Goal: Task Accomplishment & Management: Manage account settings

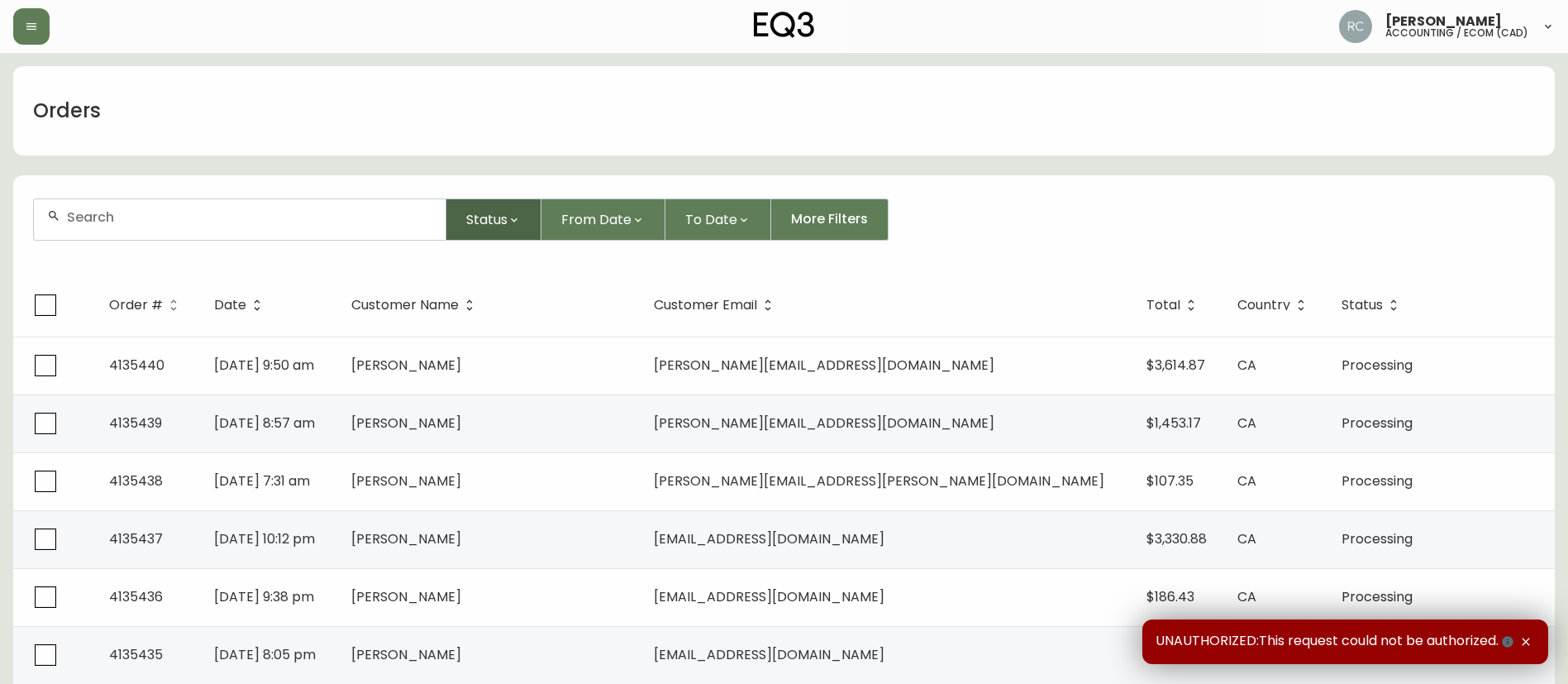
click at [518, 218] on icon "button" at bounding box center [514, 220] width 13 height 13
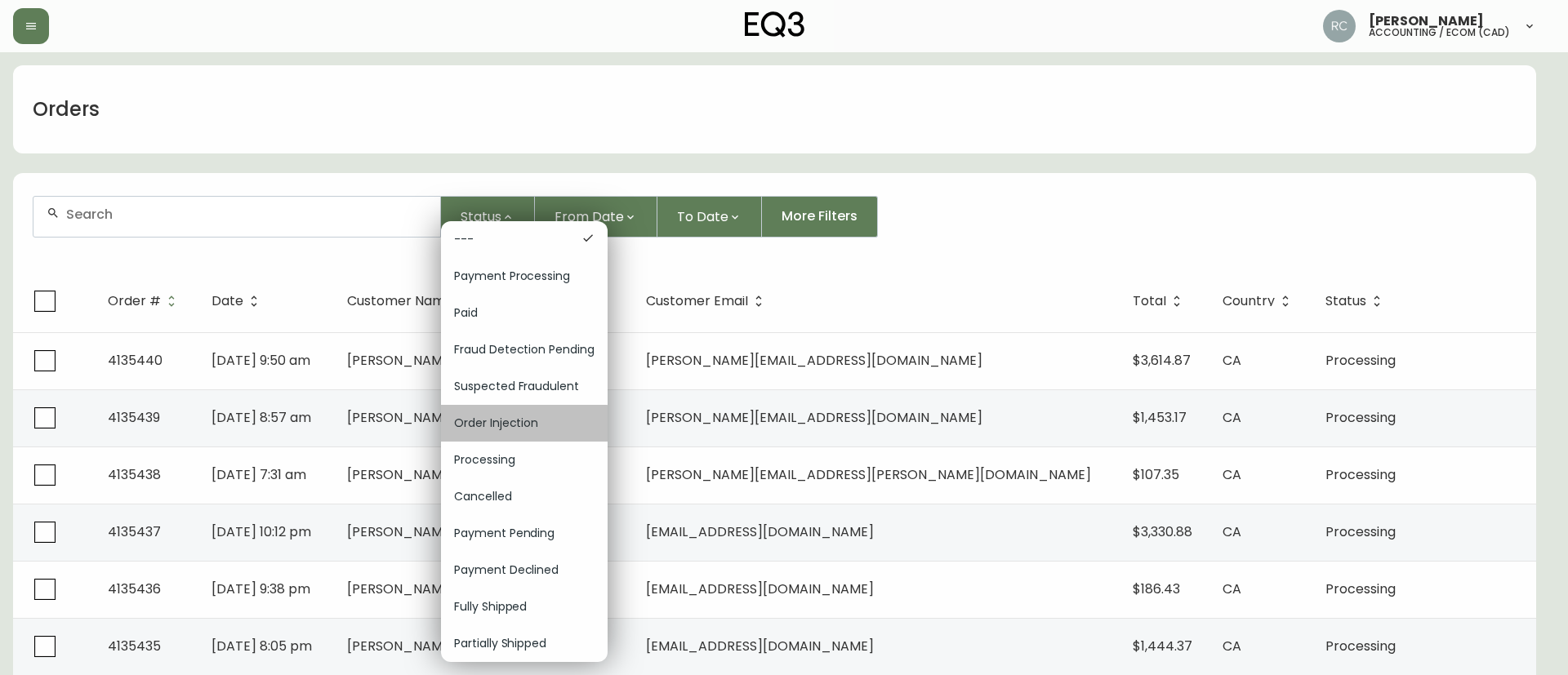
click at [510, 424] on span "Order Injection" at bounding box center [524, 423] width 140 height 17
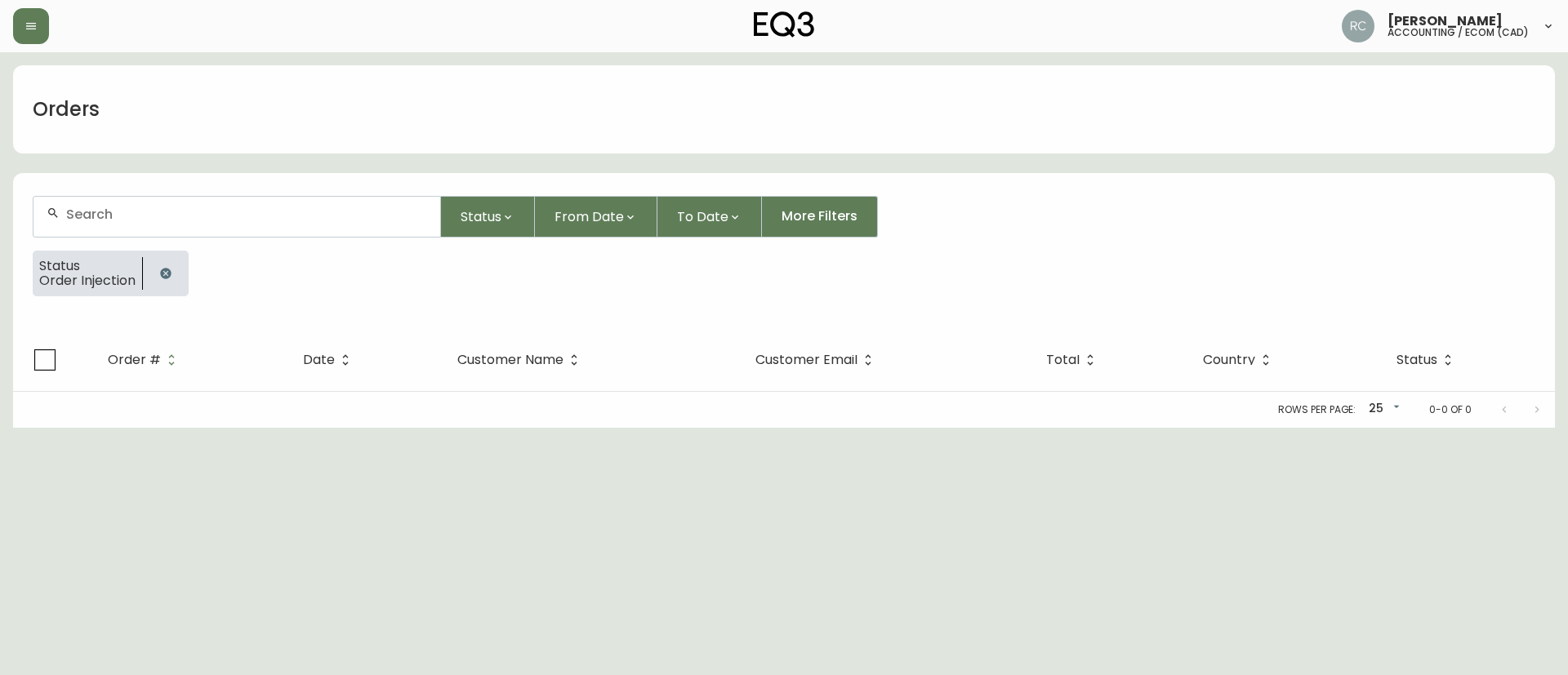
click at [165, 267] on icon "button" at bounding box center [165, 273] width 13 height 13
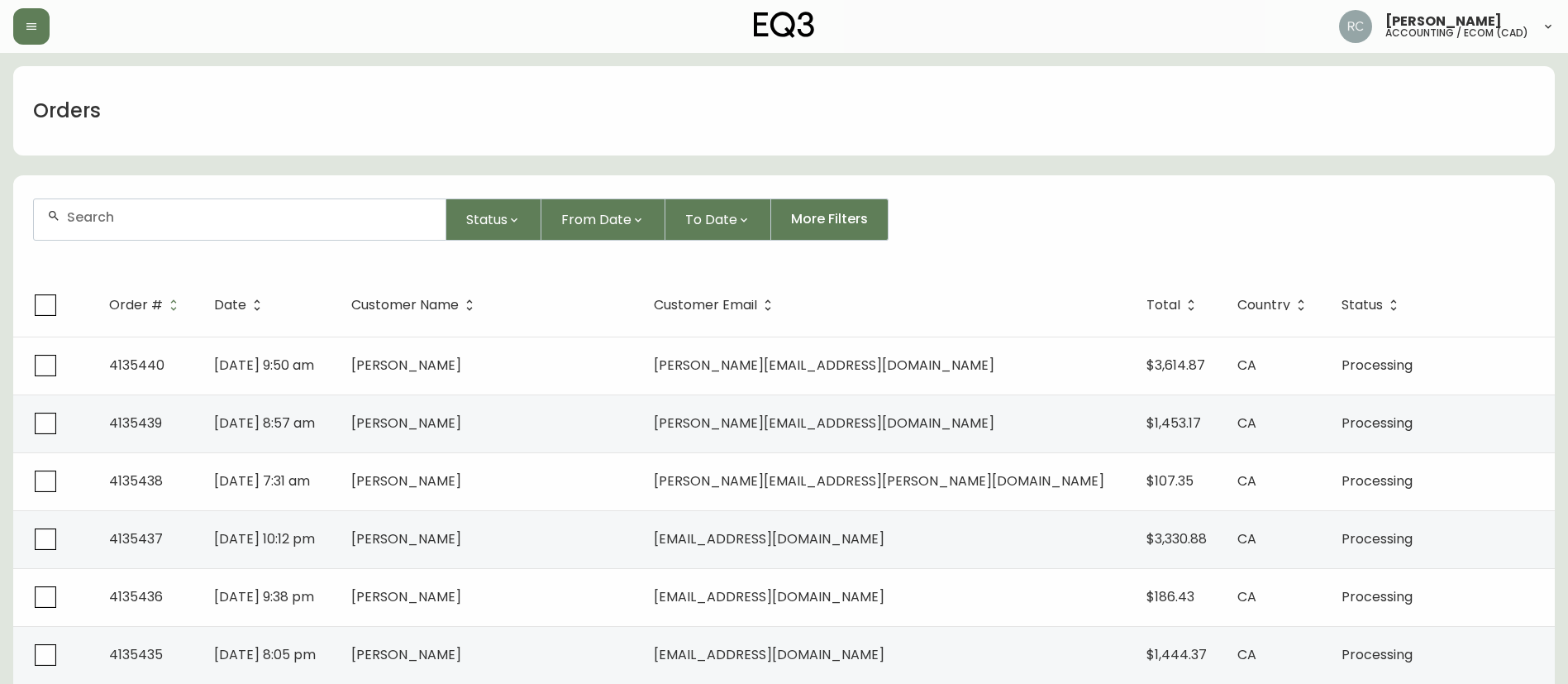
drag, startPoint x: 627, startPoint y: 125, endPoint x: 617, endPoint y: 128, distance: 10.4
click at [627, 125] on div "Orders" at bounding box center [783, 111] width 1541 height 89
click at [798, 103] on div "Orders" at bounding box center [783, 111] width 1541 height 89
click at [674, 130] on div "Orders" at bounding box center [783, 111] width 1541 height 89
click at [625, 72] on div "Orders" at bounding box center [783, 111] width 1541 height 89
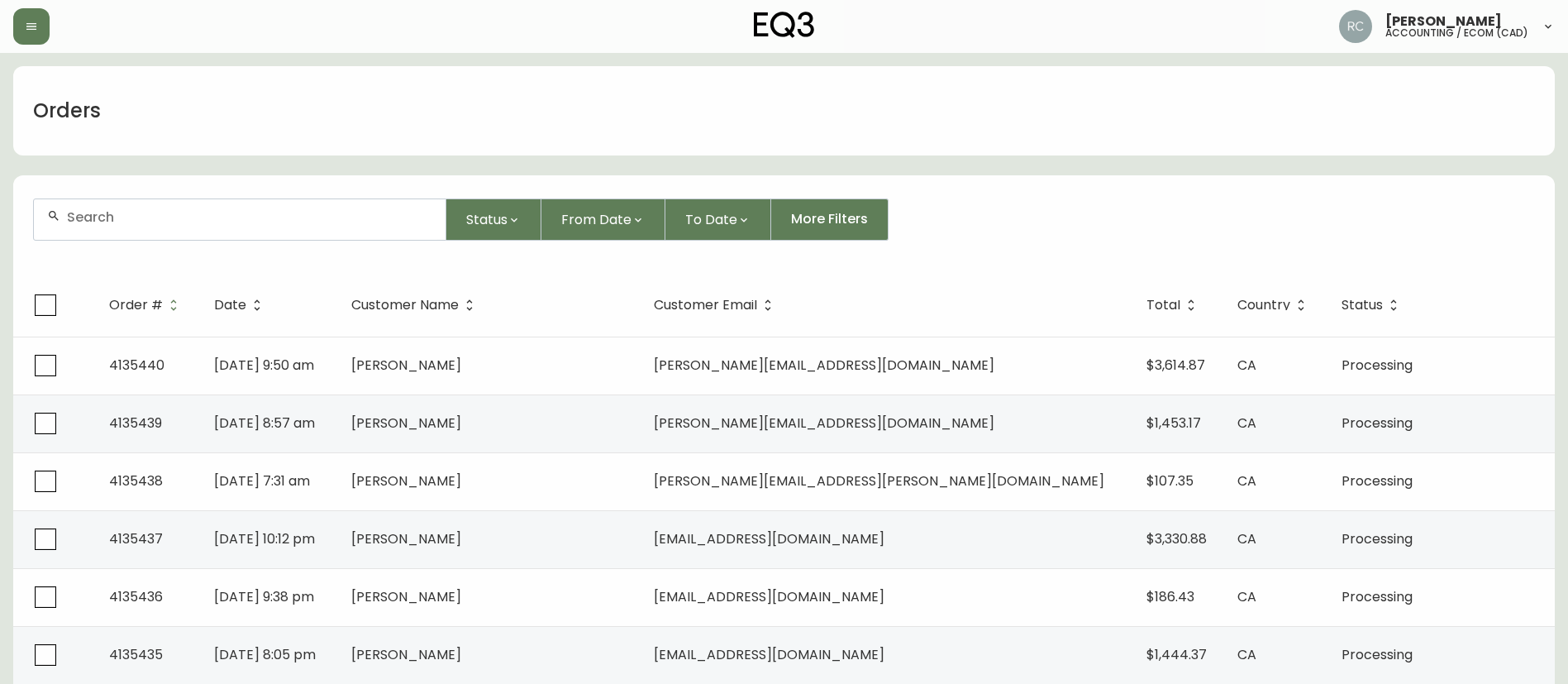
click at [784, 91] on div "Orders" at bounding box center [783, 111] width 1541 height 89
click at [907, 123] on div "Orders" at bounding box center [783, 111] width 1541 height 89
drag, startPoint x: 556, startPoint y: 103, endPoint x: 571, endPoint y: 98, distance: 15.8
click at [556, 103] on div "Orders" at bounding box center [783, 111] width 1541 height 89
click at [366, 144] on div "Orders" at bounding box center [783, 111] width 1541 height 89
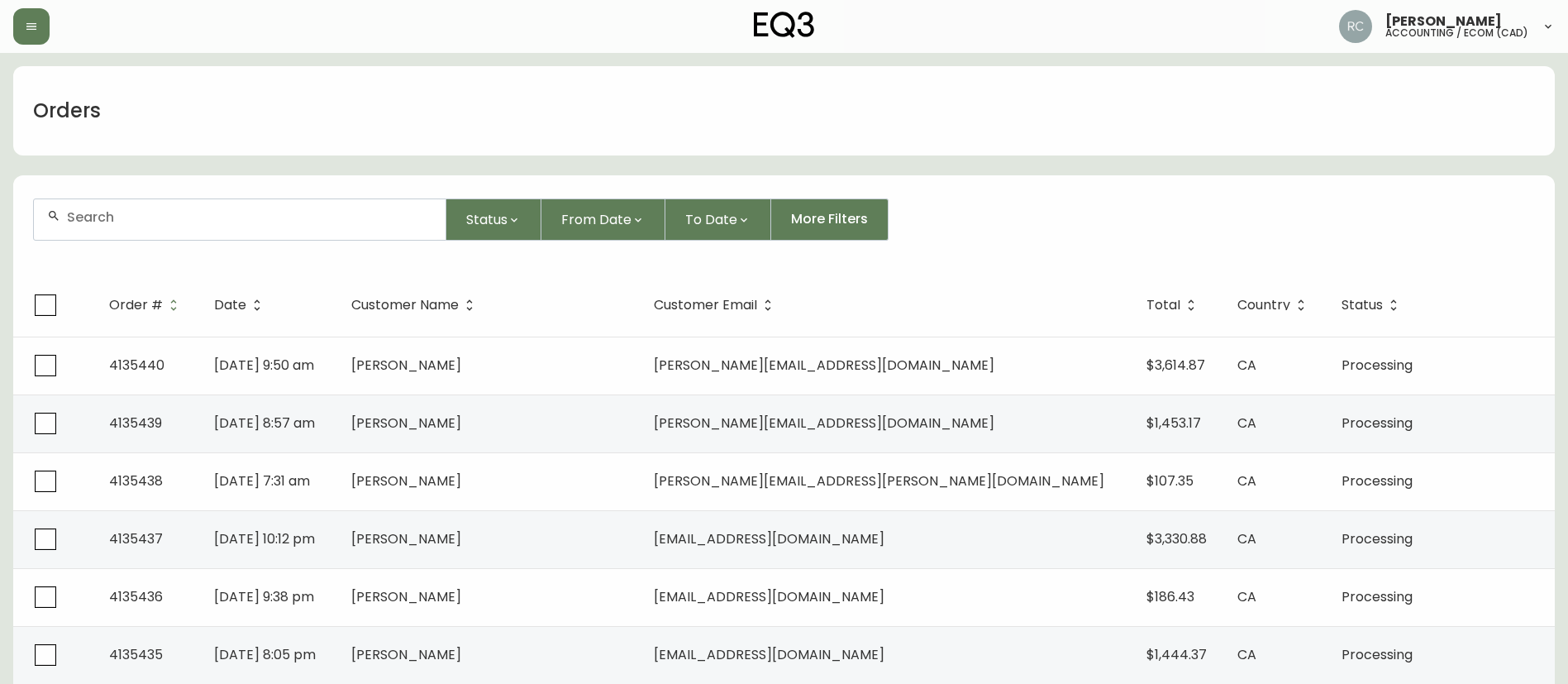
click at [415, 101] on div "Orders" at bounding box center [783, 111] width 1541 height 89
click at [471, 105] on div "Orders" at bounding box center [783, 111] width 1541 height 89
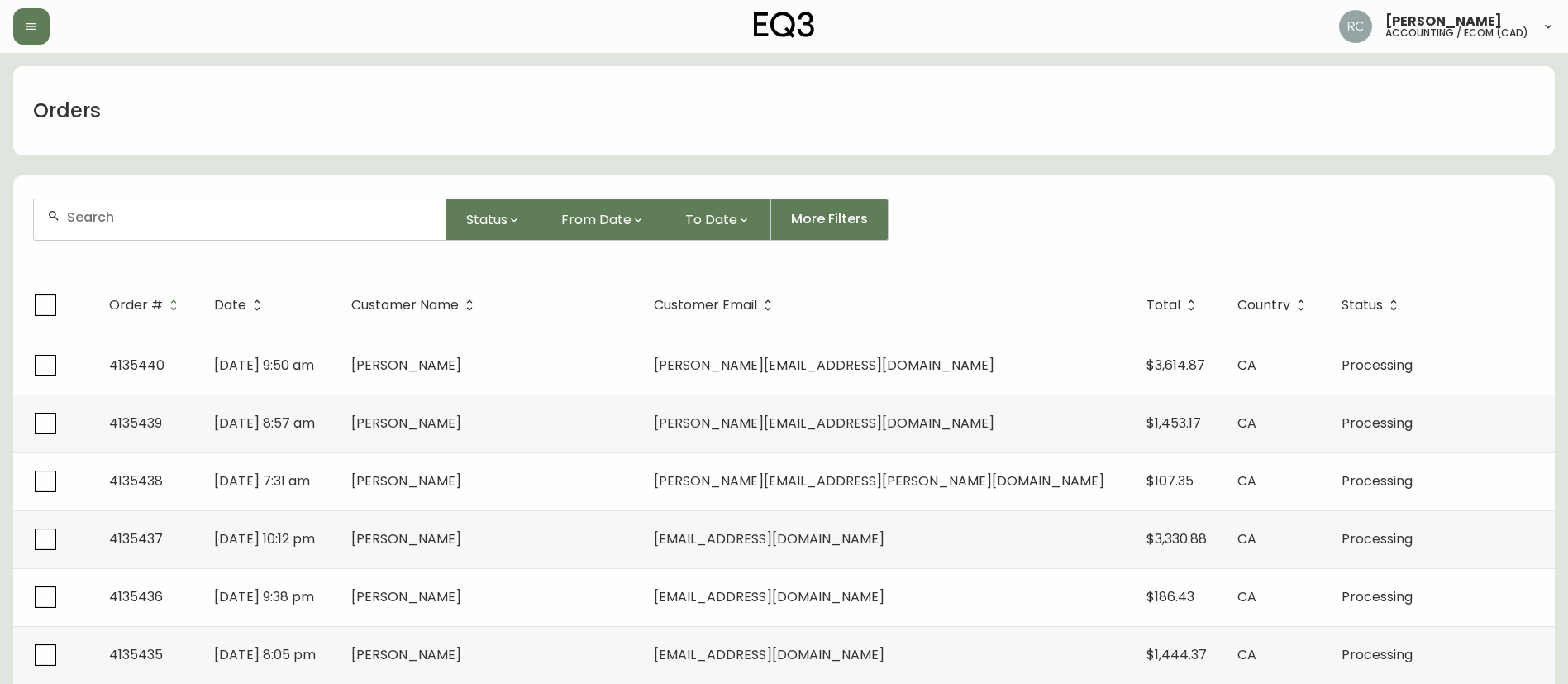
click at [632, 131] on div "Orders" at bounding box center [783, 111] width 1541 height 89
click at [447, 113] on div "Orders" at bounding box center [783, 111] width 1541 height 89
click at [431, 115] on div "Orders" at bounding box center [783, 111] width 1541 height 89
click at [326, 103] on div "Orders" at bounding box center [783, 111] width 1541 height 89
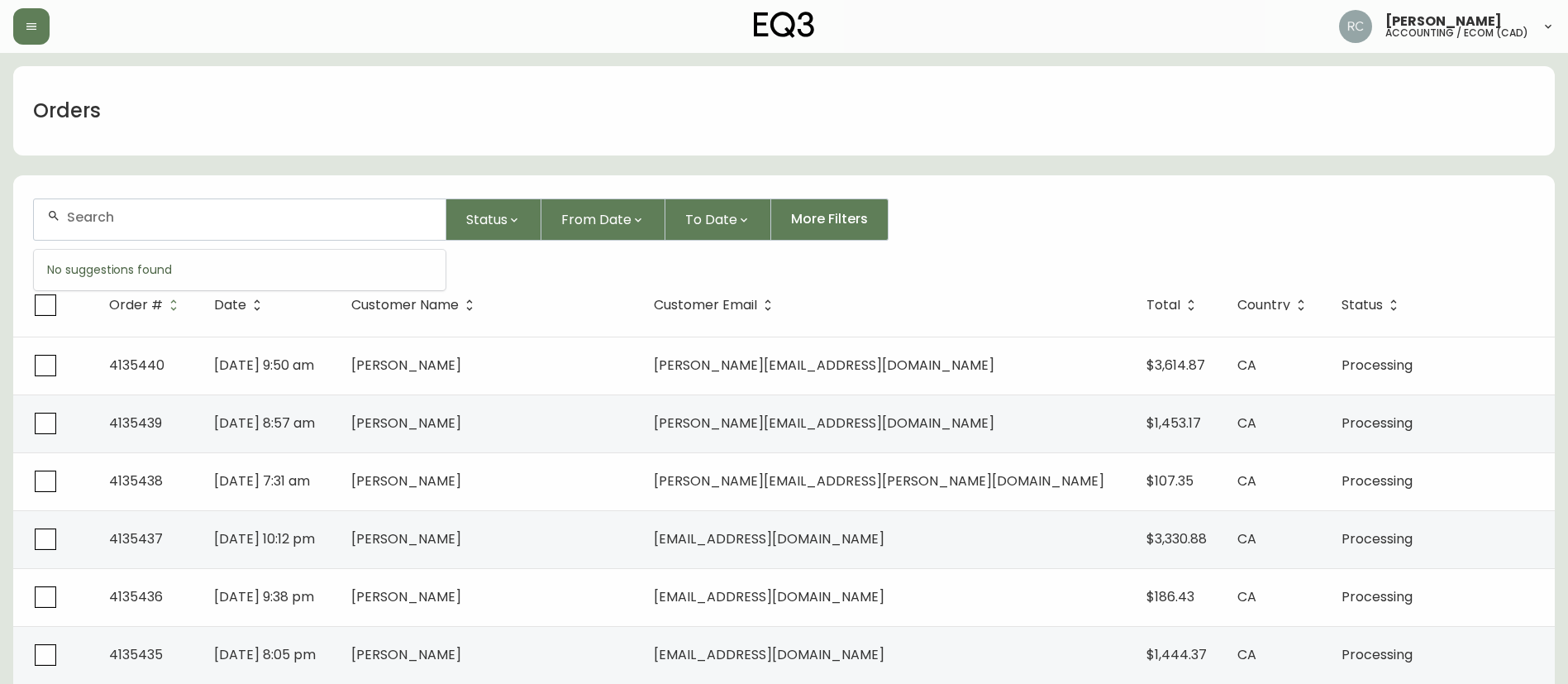
click at [135, 224] on input "text" at bounding box center [249, 217] width 365 height 16
paste input "4135314"
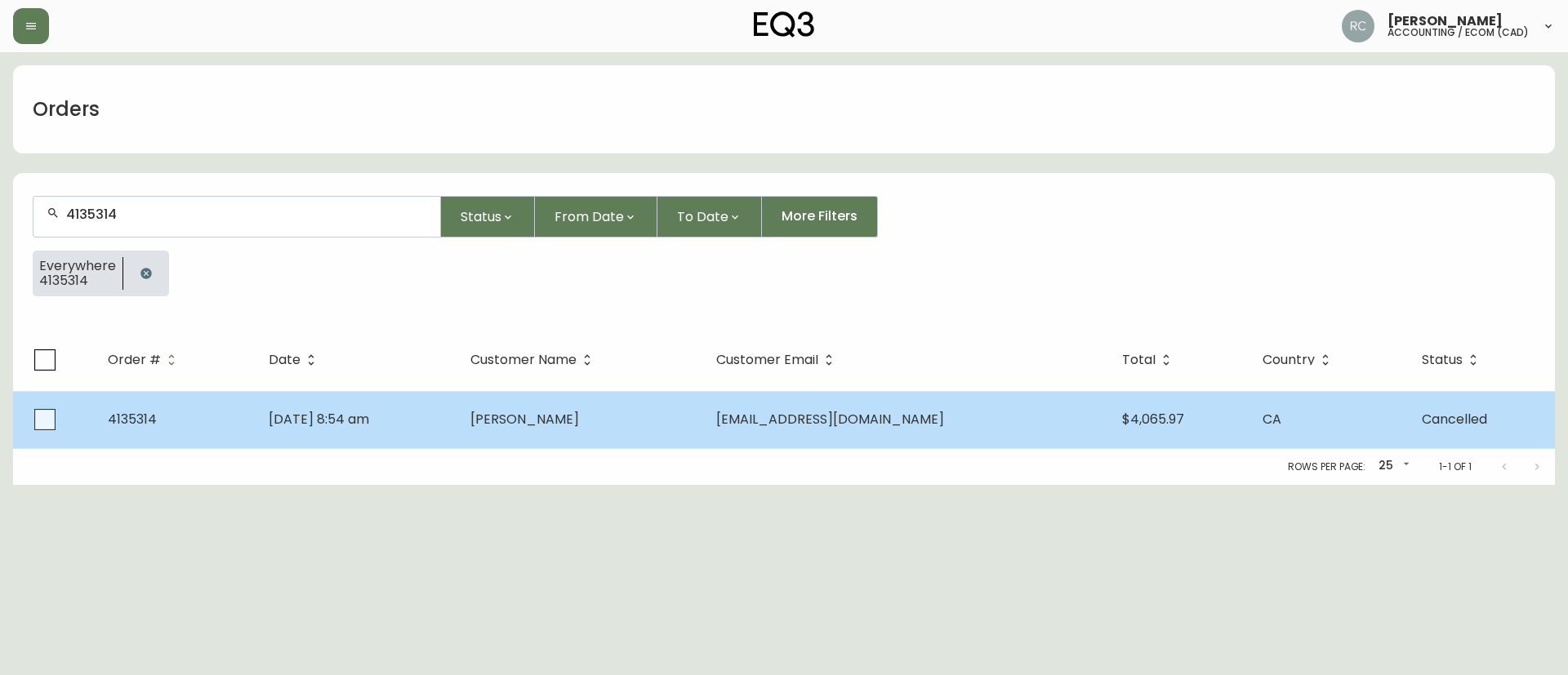
type input "4135314"
click at [312, 412] on span "[DATE] 8:54 am" at bounding box center [319, 419] width 101 height 19
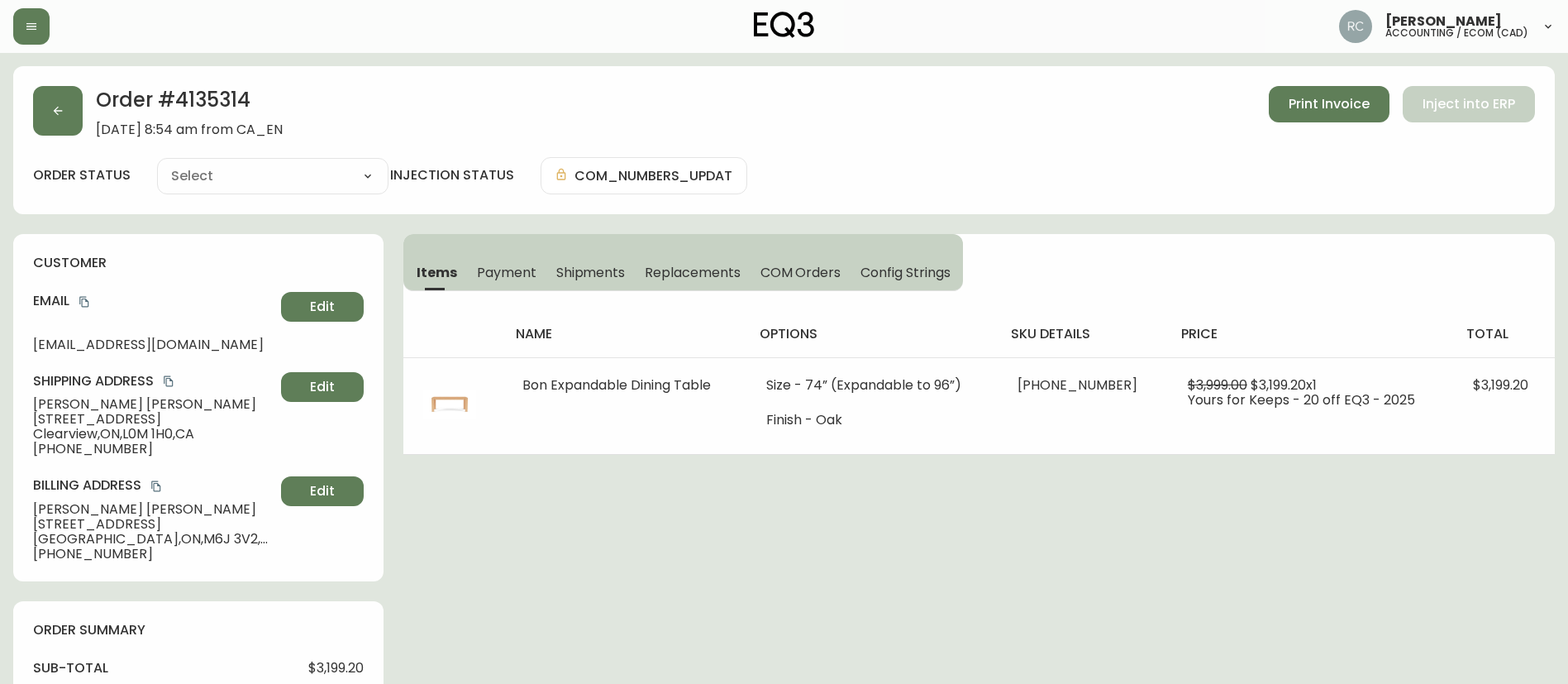
type input "Cancelled"
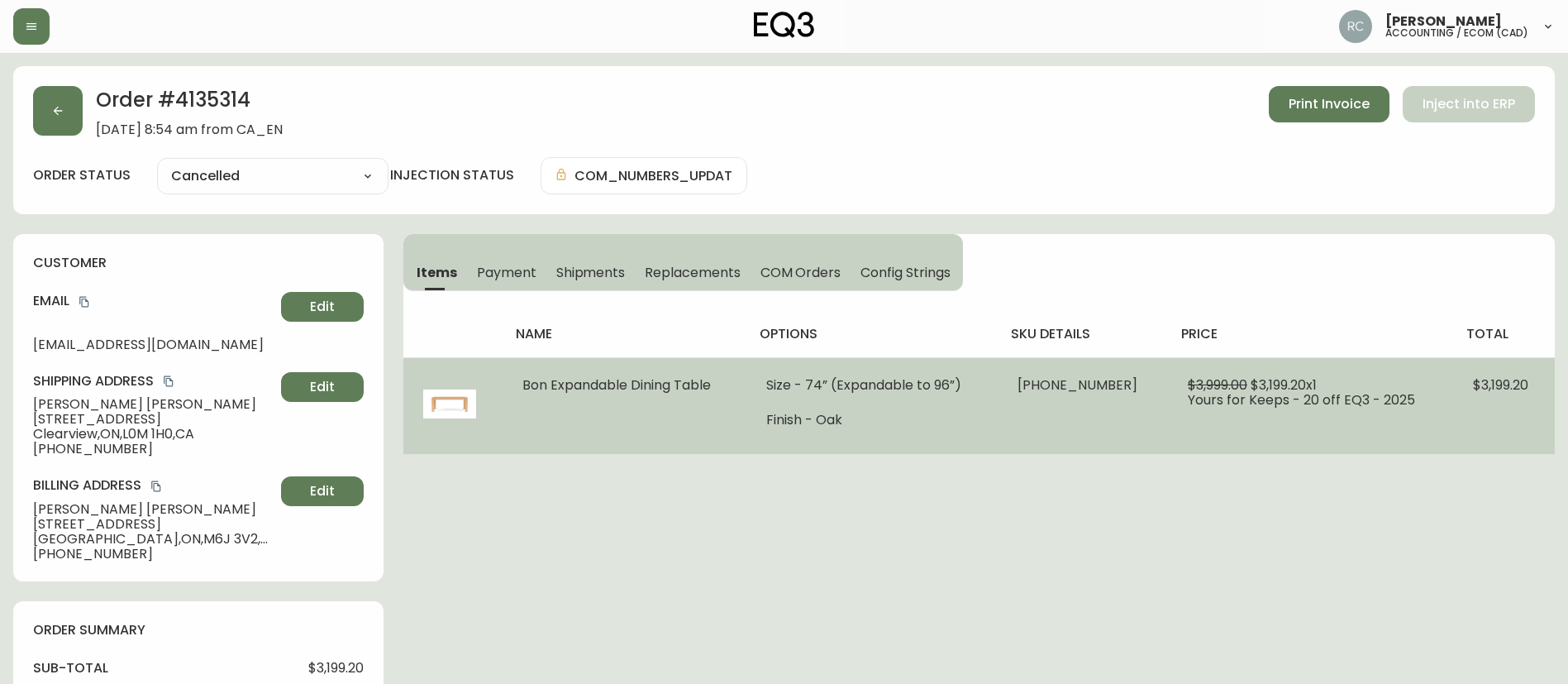
select select "CANCELLED"
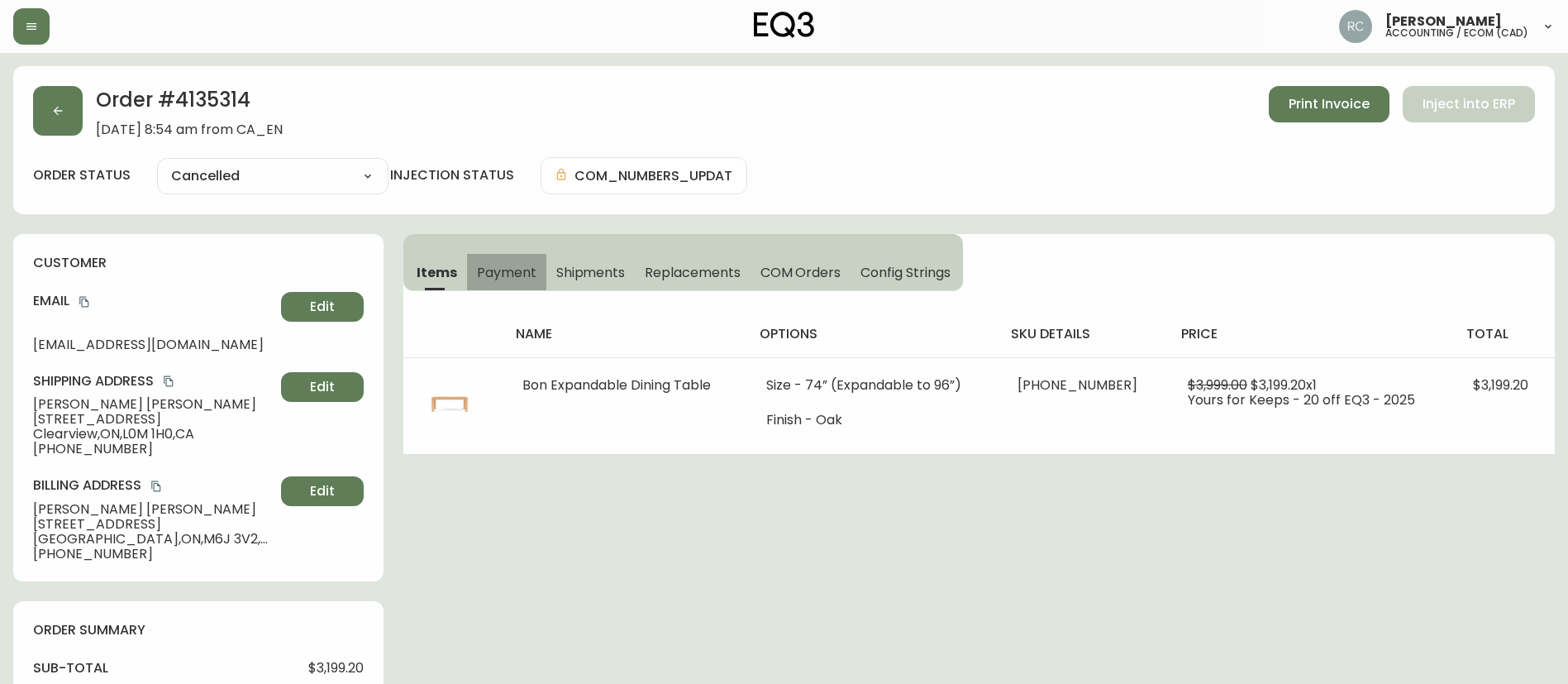
click at [496, 268] on span "Payment" at bounding box center [507, 272] width 59 height 17
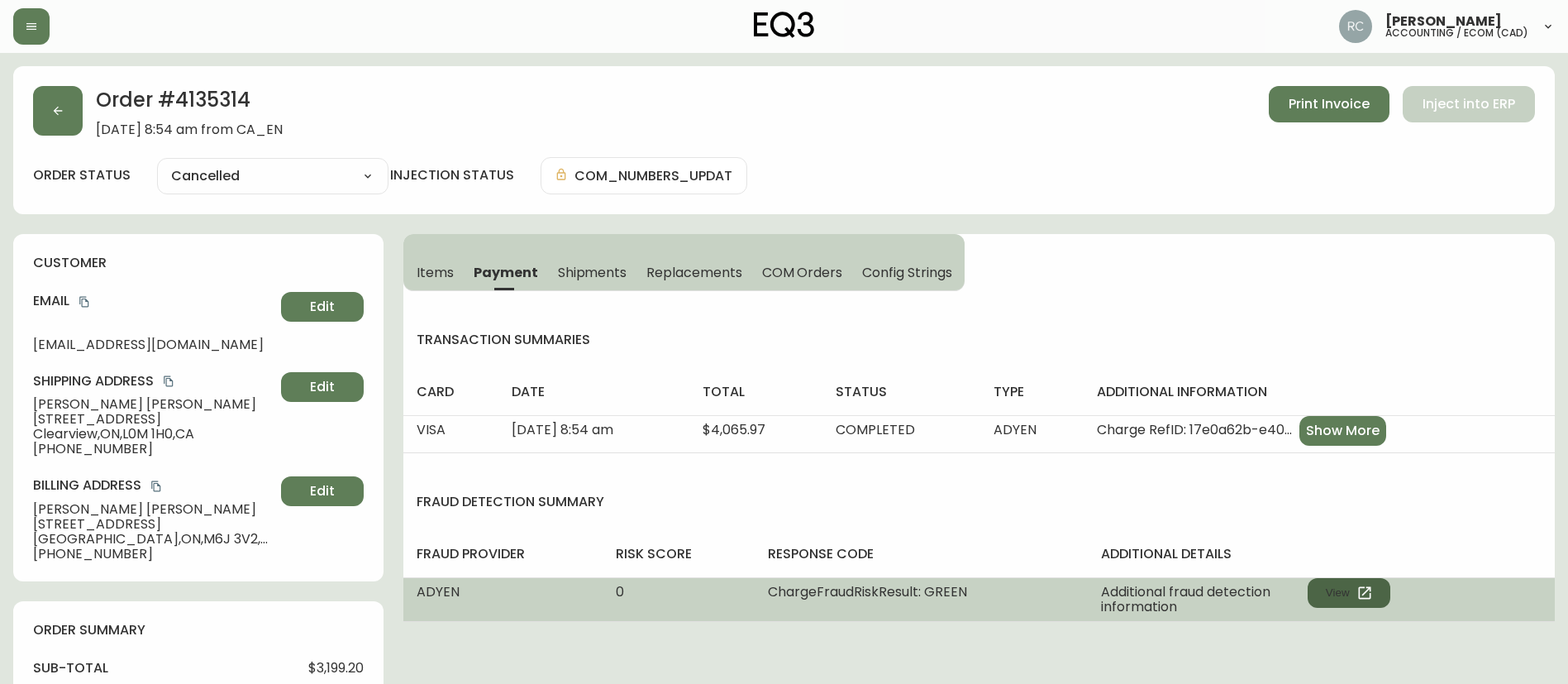
click at [1323, 586] on button "View" at bounding box center [1348, 592] width 83 height 30
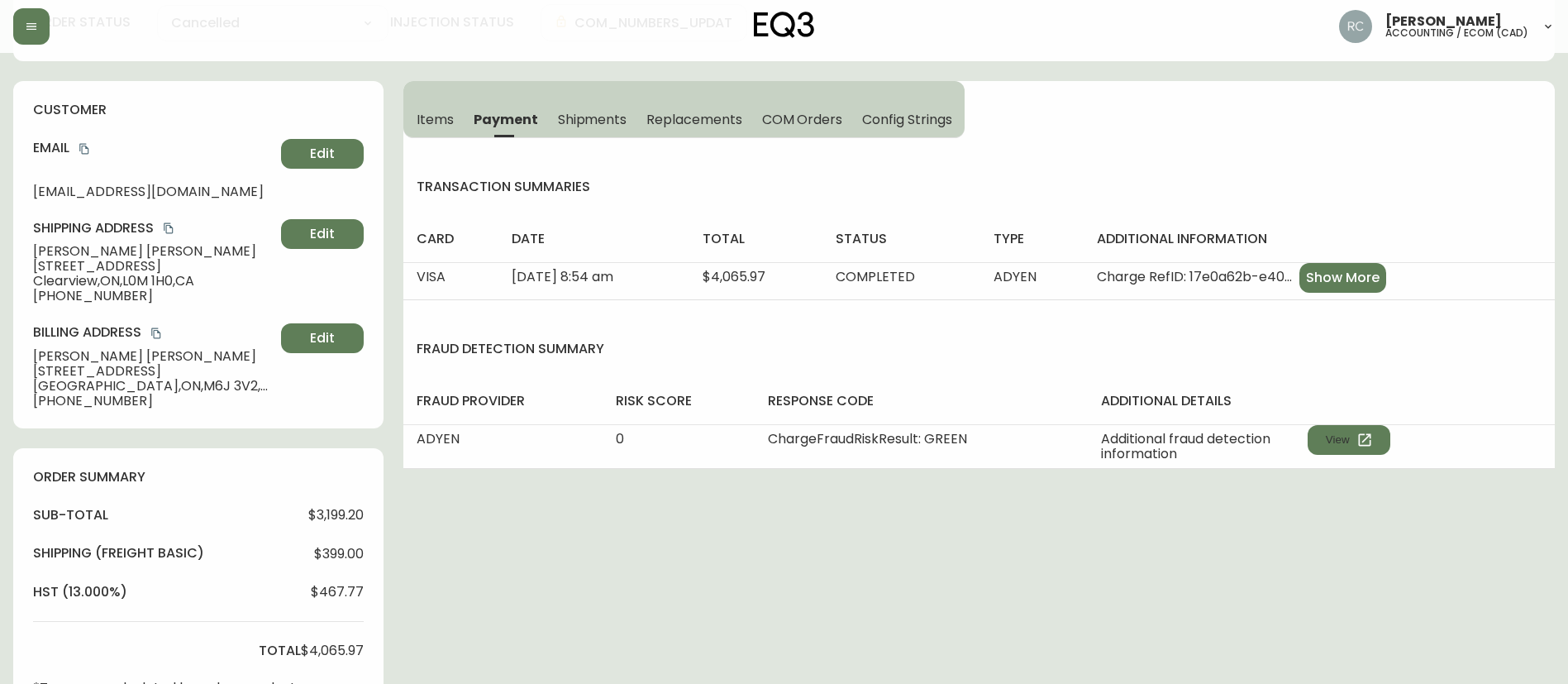
scroll to position [166, 0]
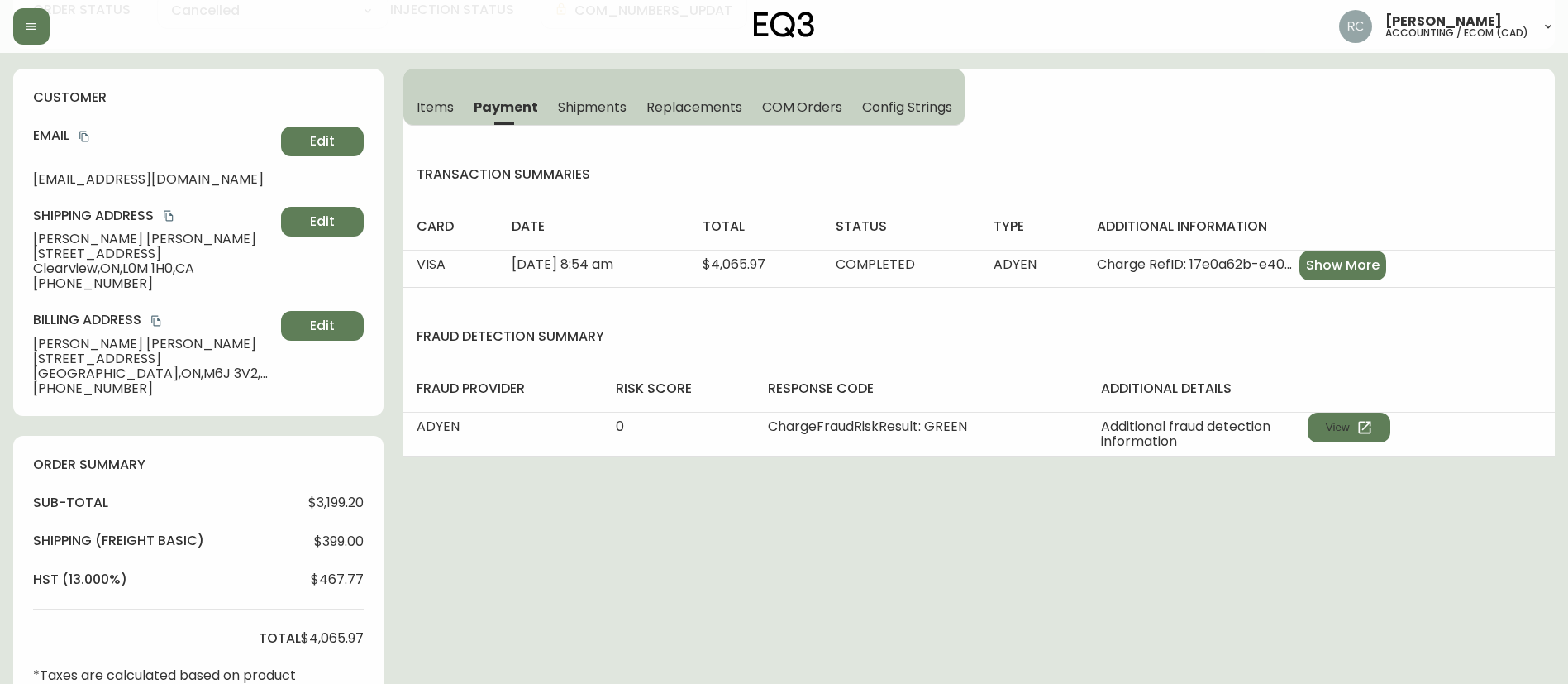
click at [322, 496] on span "$3,199.20" at bounding box center [335, 503] width 55 height 15
click at [322, 501] on span "$3,199.20" at bounding box center [335, 503] width 55 height 15
copy span "3,199.20"
click at [320, 640] on span "$4,065.97" at bounding box center [332, 638] width 63 height 15
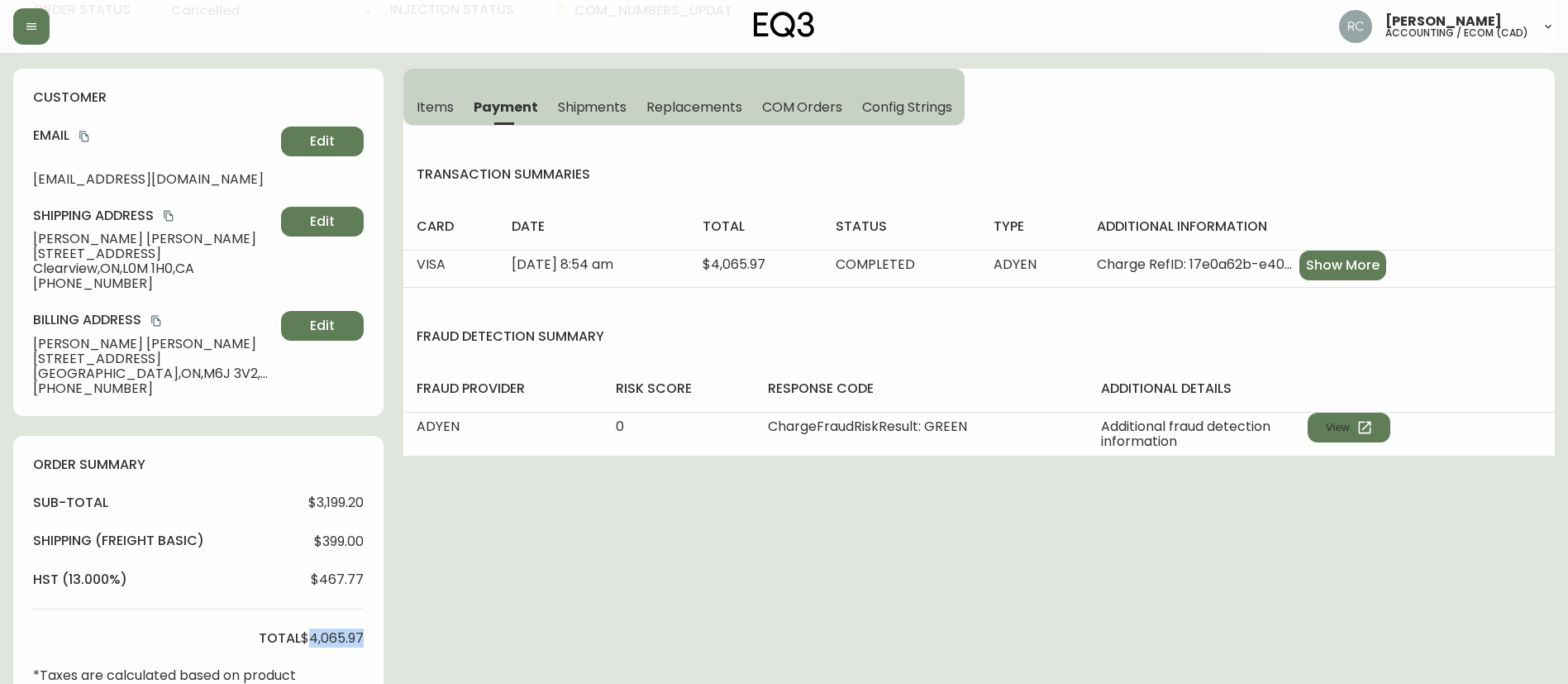
click at [320, 640] on span "$4,065.97" at bounding box center [332, 638] width 63 height 15
copy span "4,065.97"
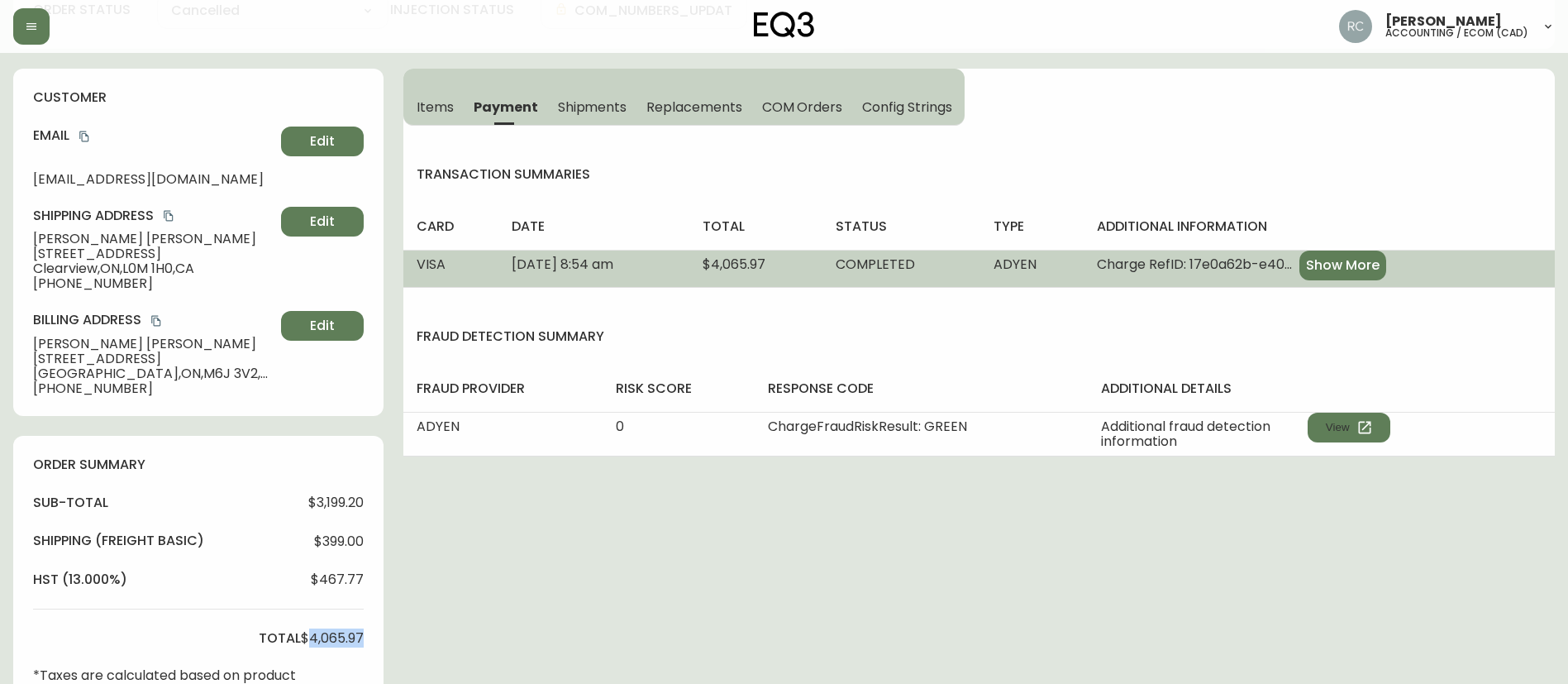
scroll to position [0, 0]
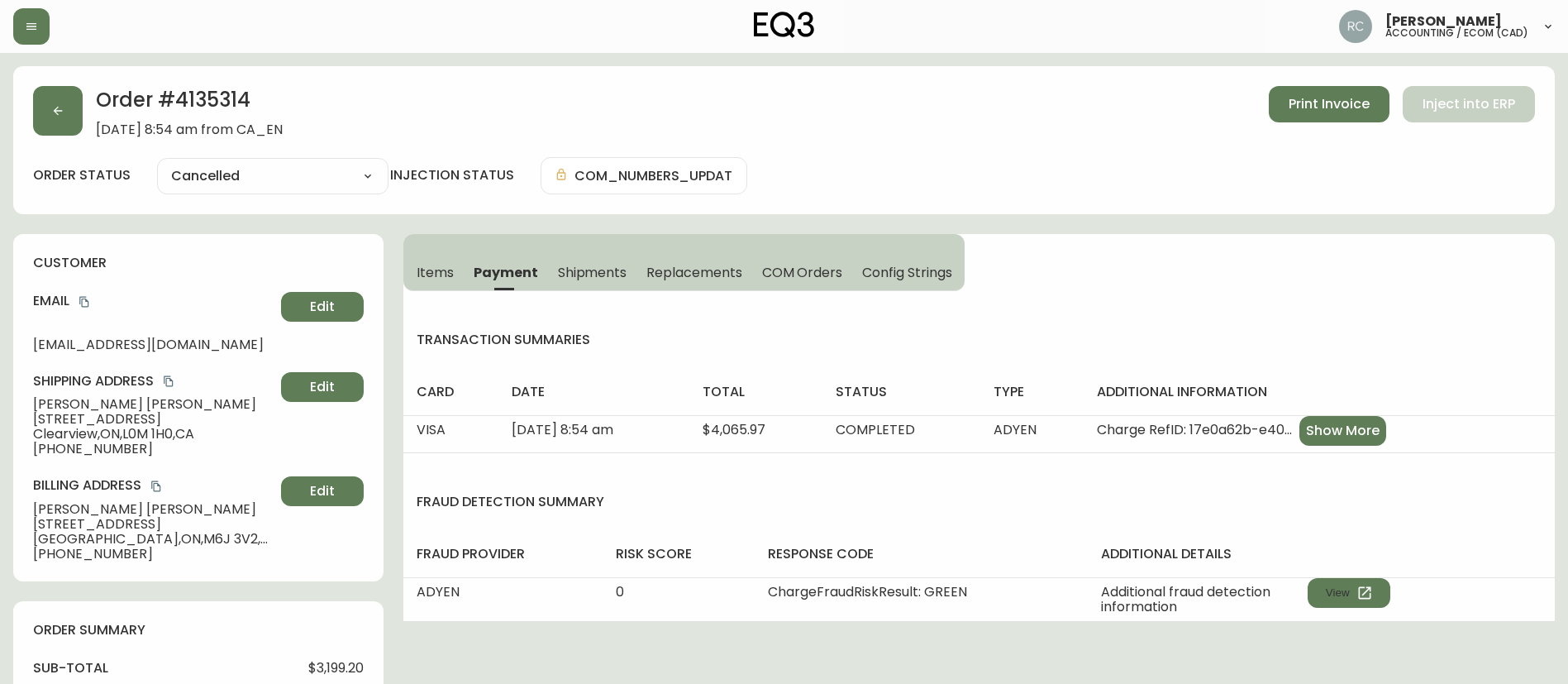
click at [429, 284] on button "Items" at bounding box center [433, 272] width 60 height 37
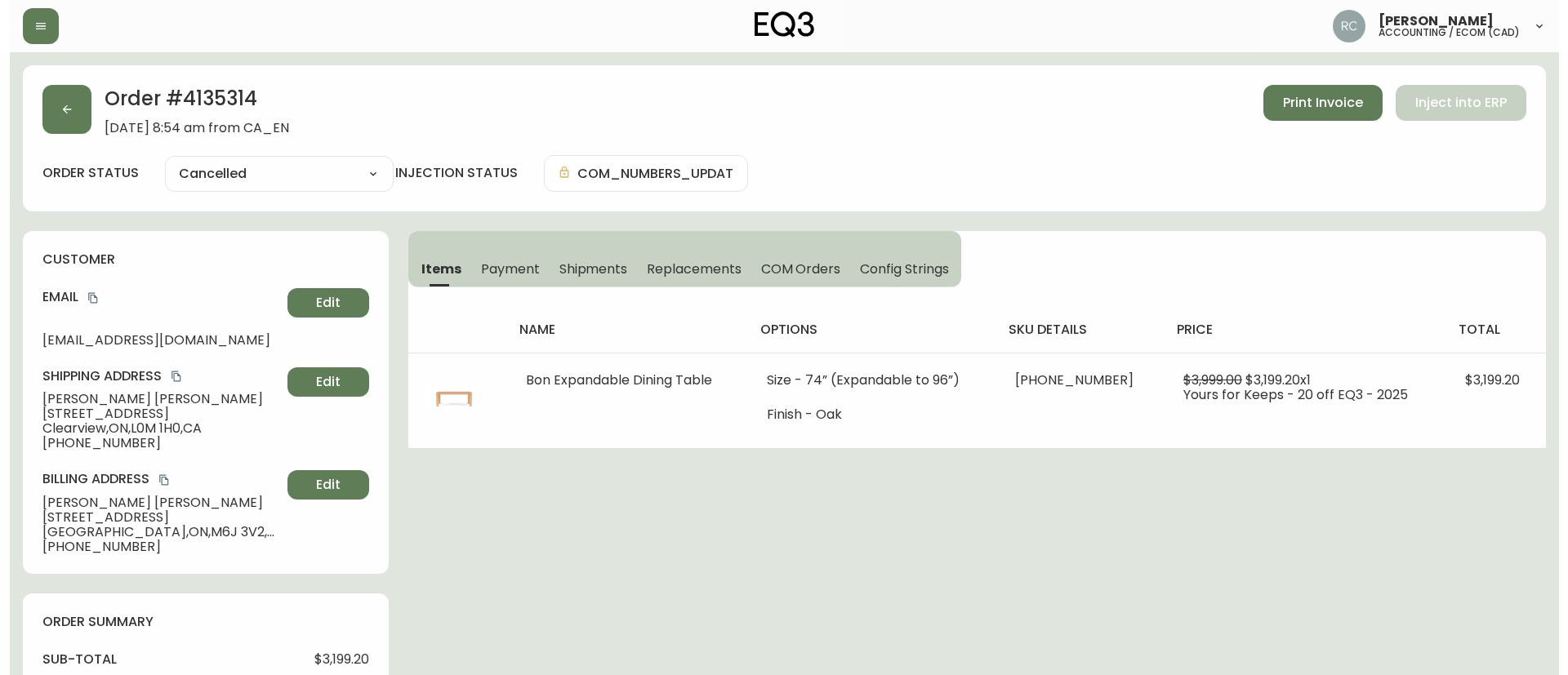
scroll to position [625, 0]
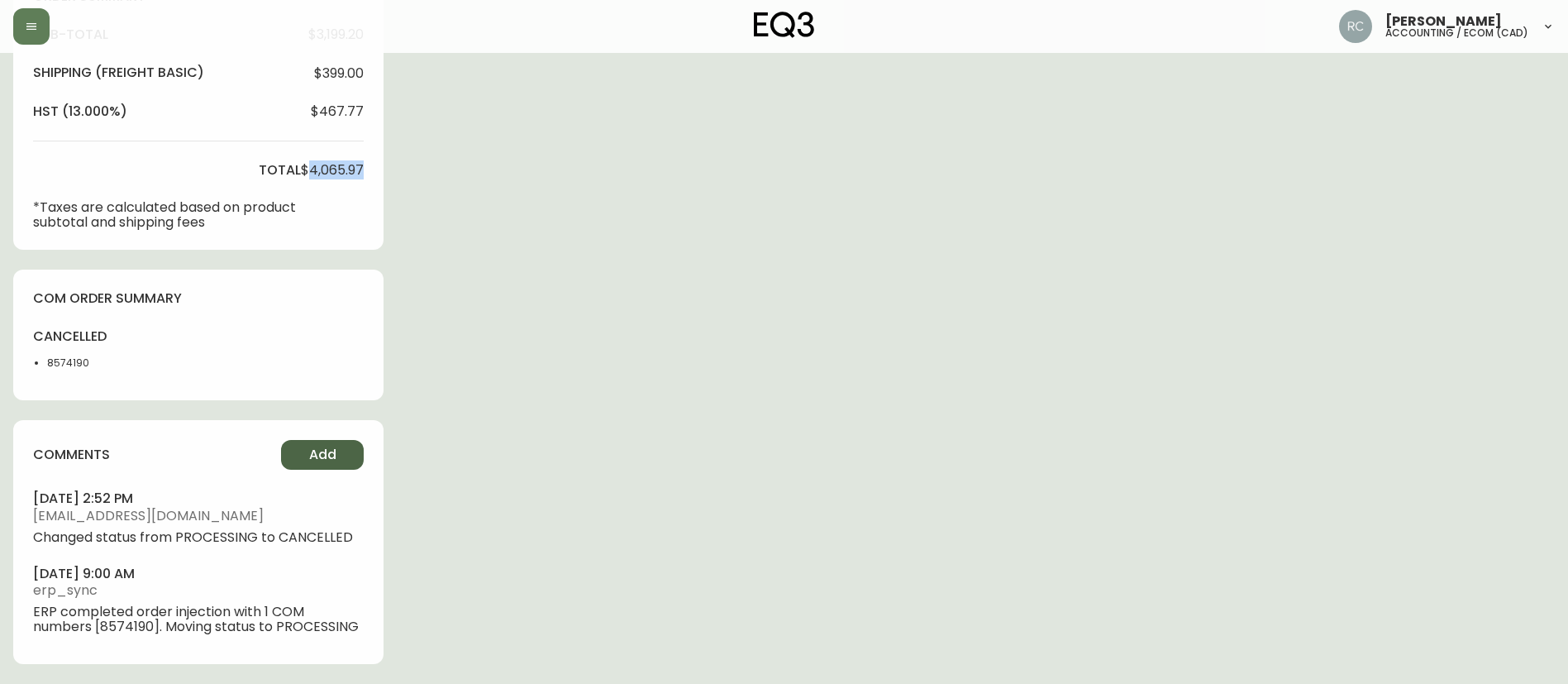
click at [294, 453] on button "Add" at bounding box center [322, 455] width 83 height 30
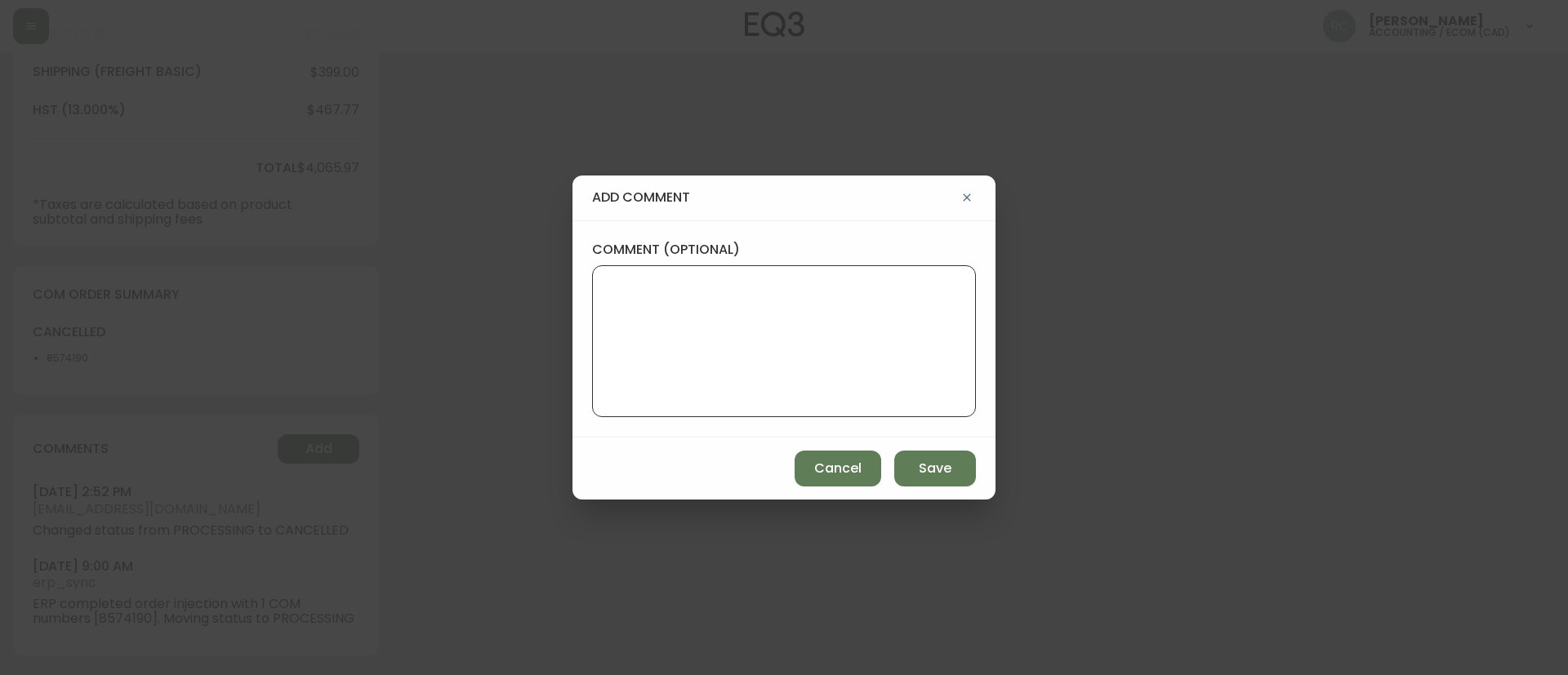
click at [662, 309] on textarea "comment (optional)" at bounding box center [783, 341] width 356 height 131
paste textarea "CANCELLATION - CHANGE OF MIND TICKET# 833450 ORD# 4135314 - status in AS400: 30…"
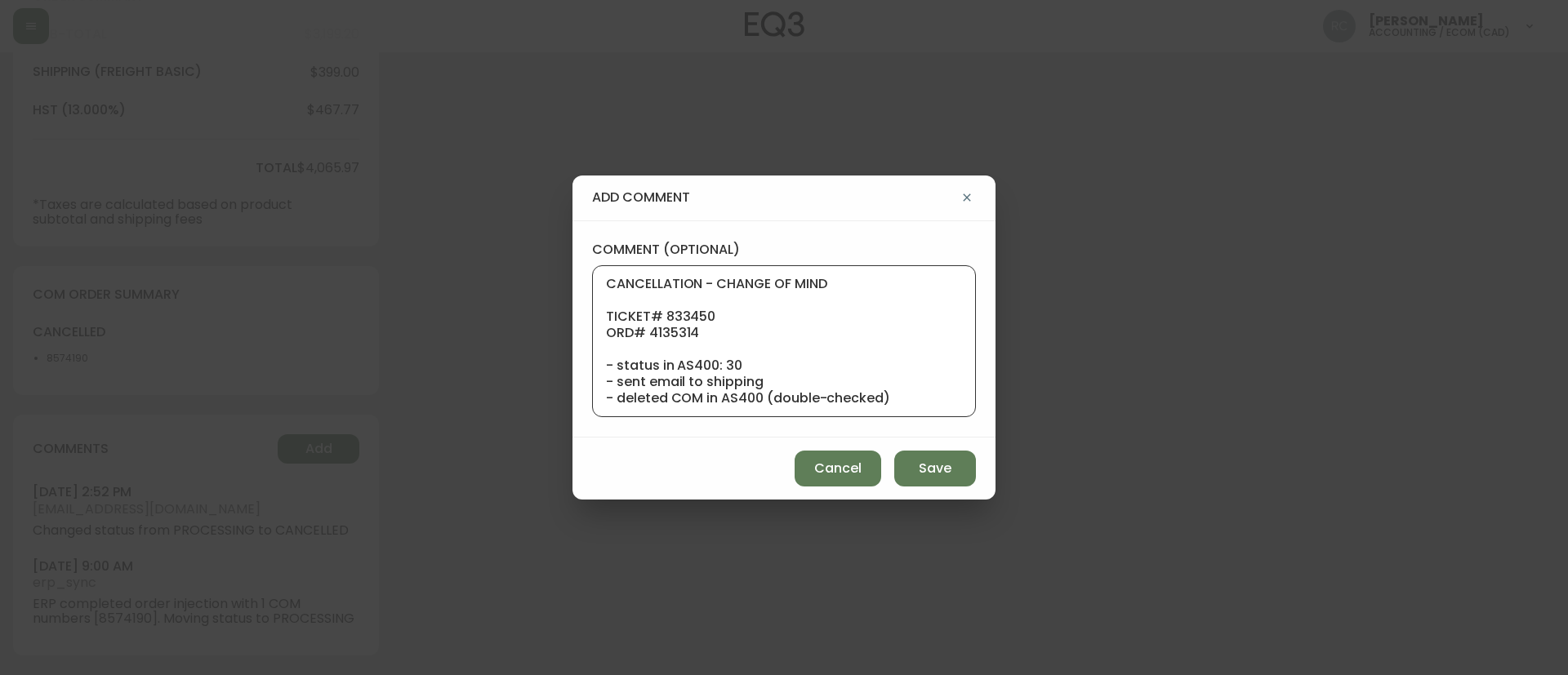
scroll to position [164, 0]
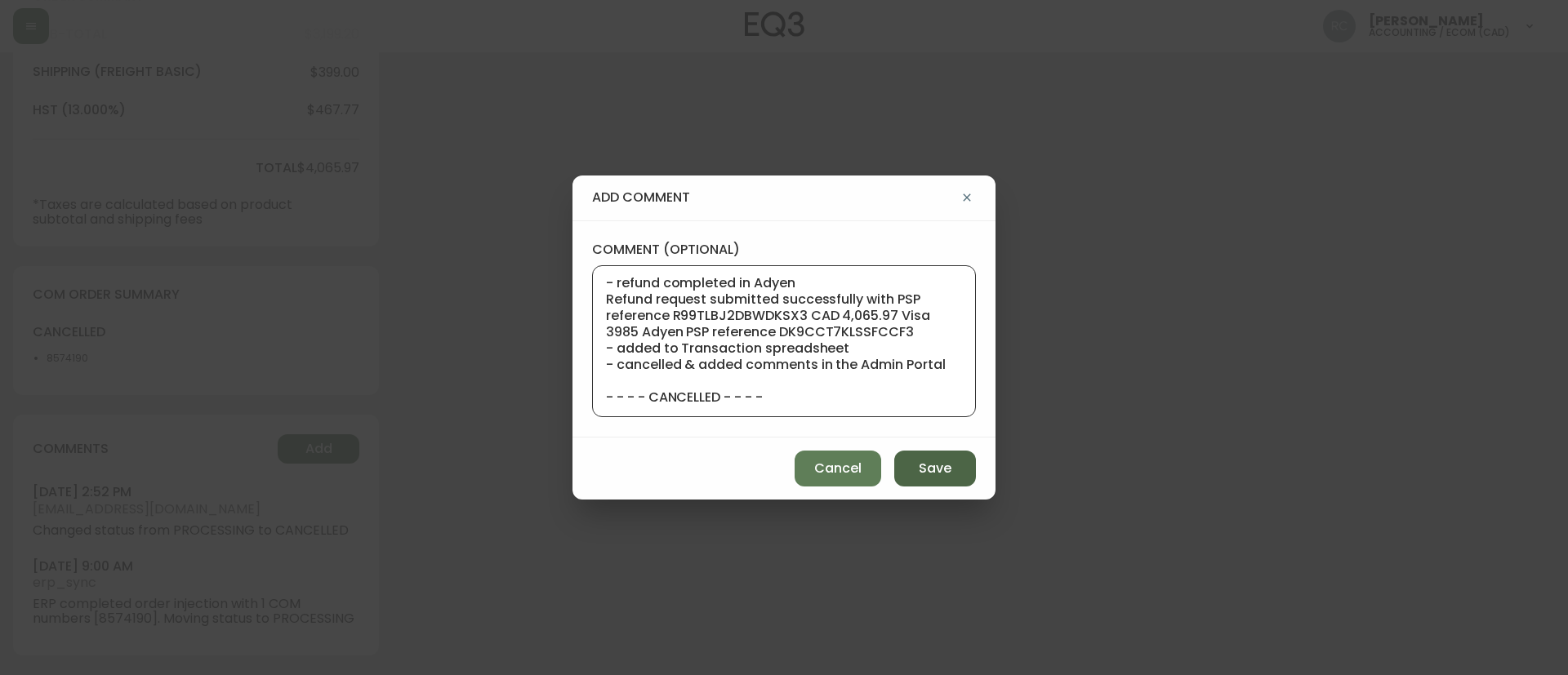
type textarea "CANCELLATION - CHANGE OF MIND TICKET# 833450 ORD# 4135314 - status in AS400: 30…"
click at [925, 471] on span "Save" at bounding box center [935, 468] width 33 height 18
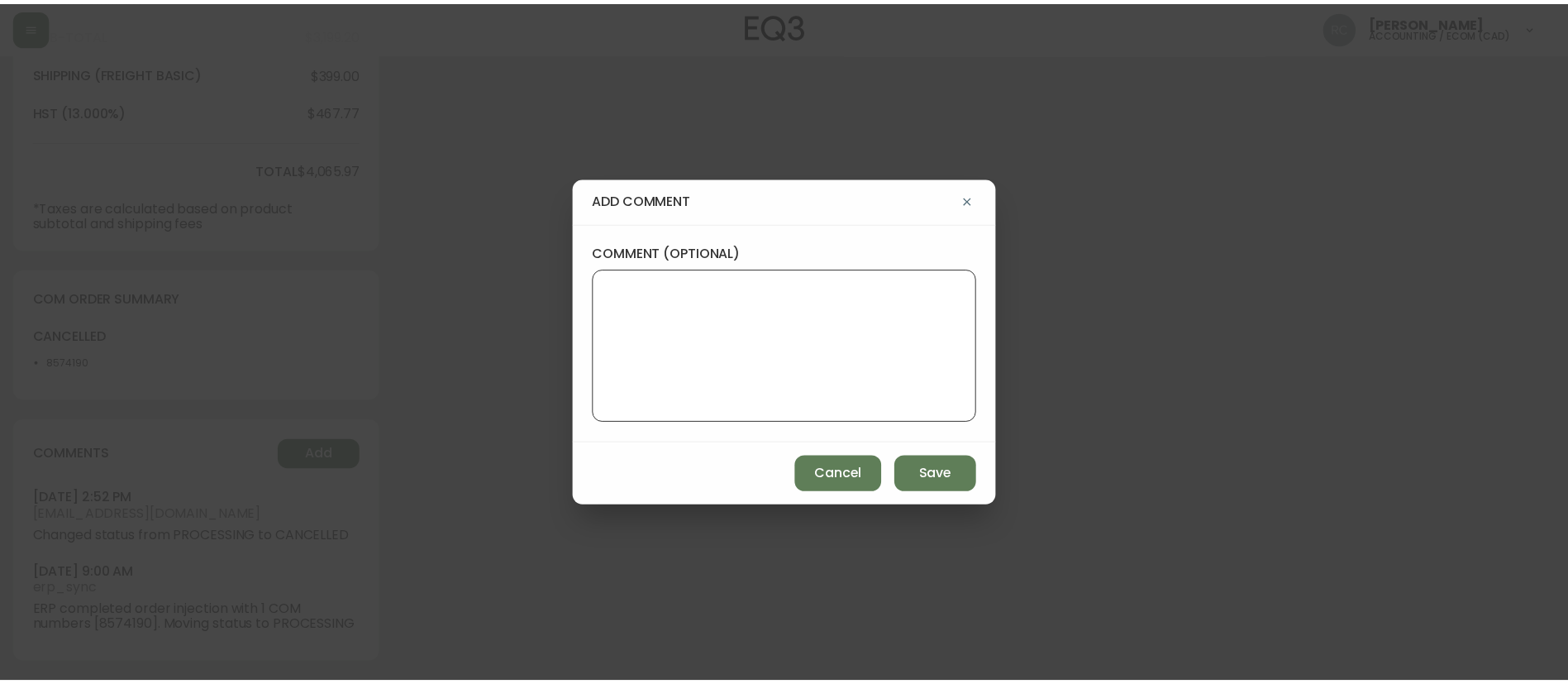
scroll to position [0, 0]
